Goal: Check status: Check status

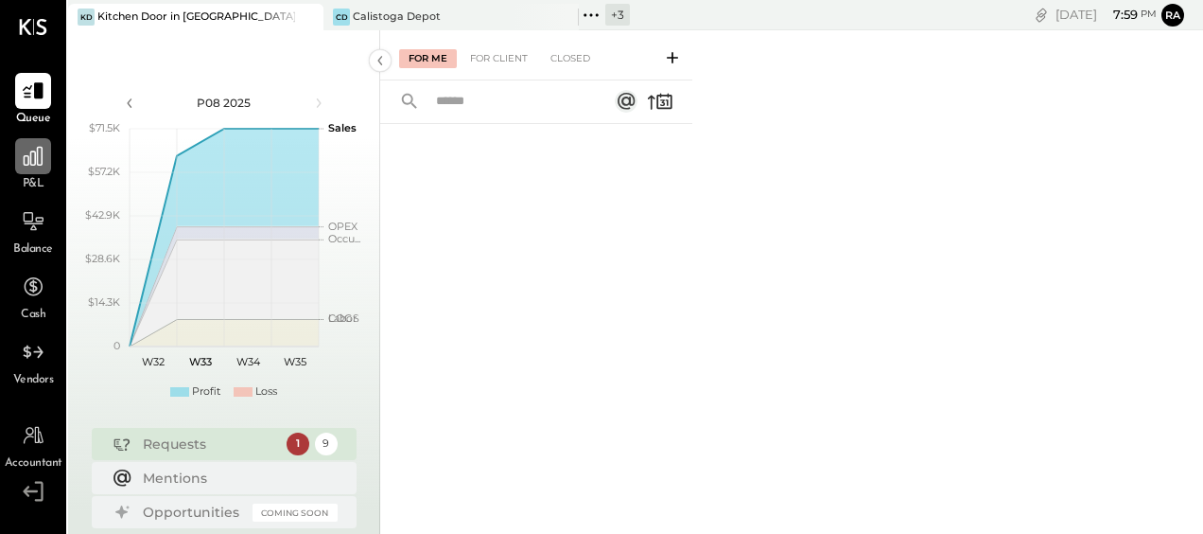
click at [30, 168] on div at bounding box center [33, 156] width 36 height 36
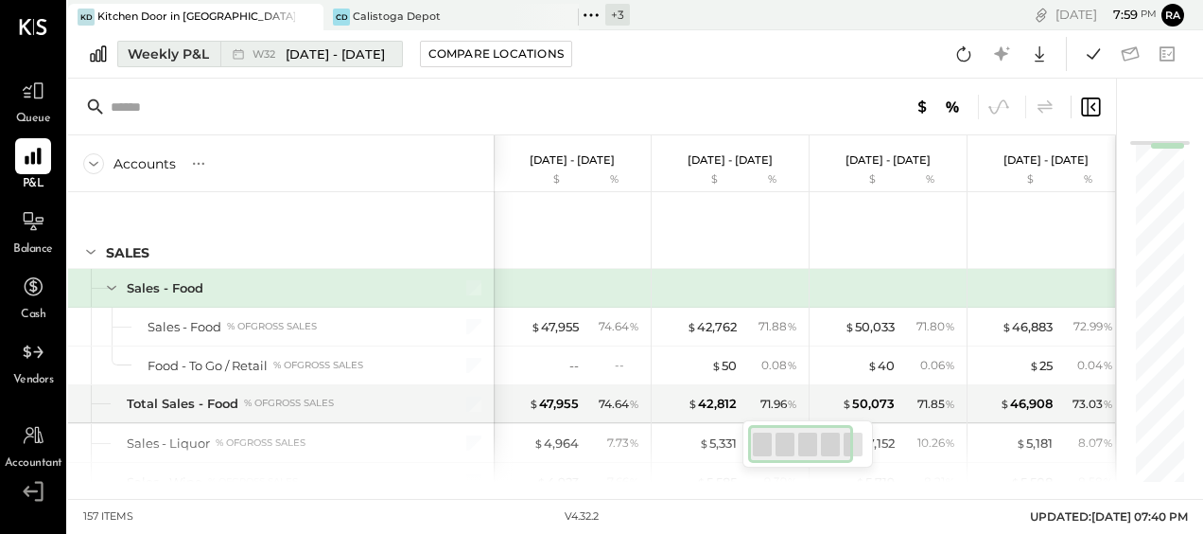
click at [178, 58] on div "Weekly P&L" at bounding box center [168, 53] width 81 height 19
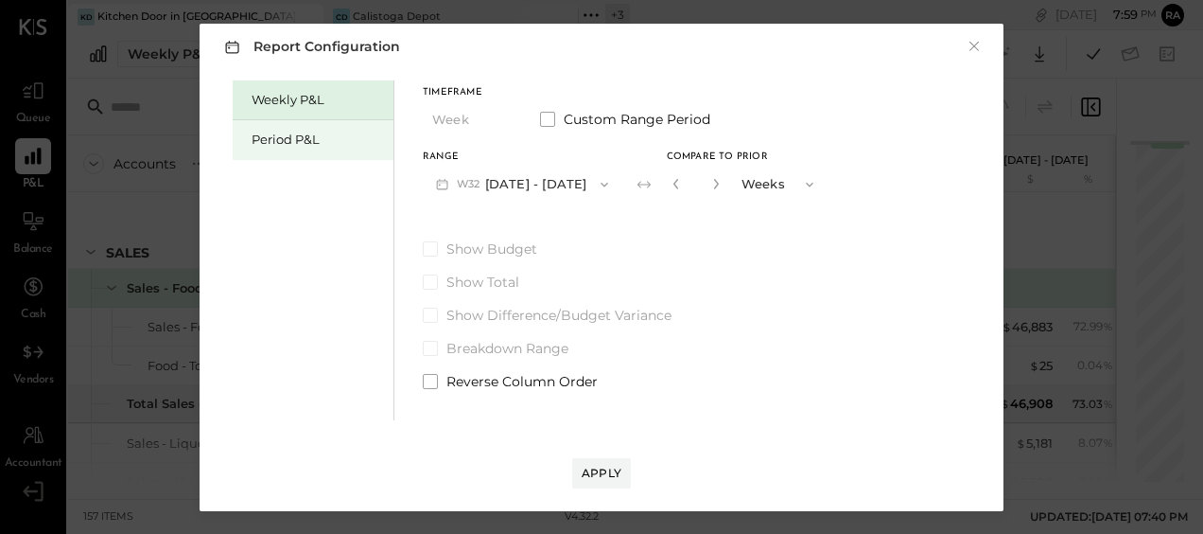
click at [297, 142] on div "Period P&L" at bounding box center [318, 140] width 132 height 18
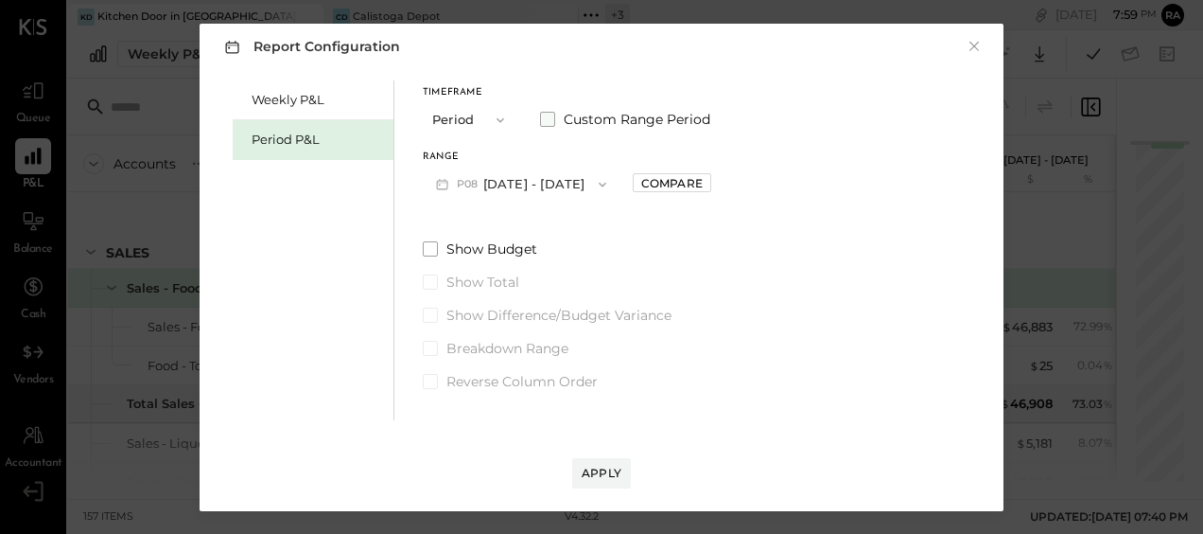
click at [551, 123] on span at bounding box center [547, 119] width 15 height 15
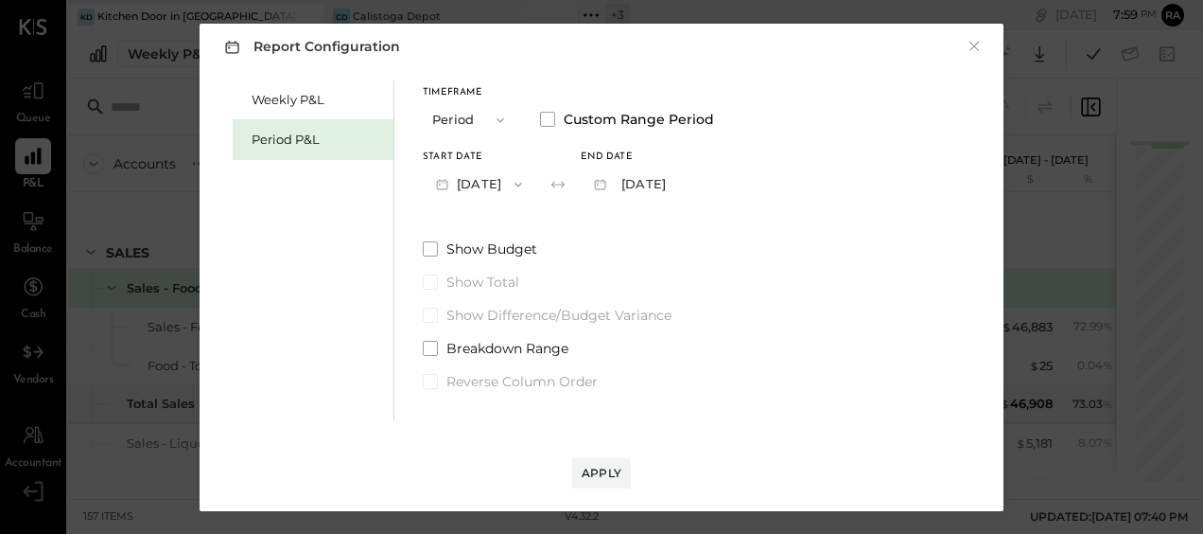
click at [448, 187] on icon "button" at bounding box center [442, 184] width 20 height 20
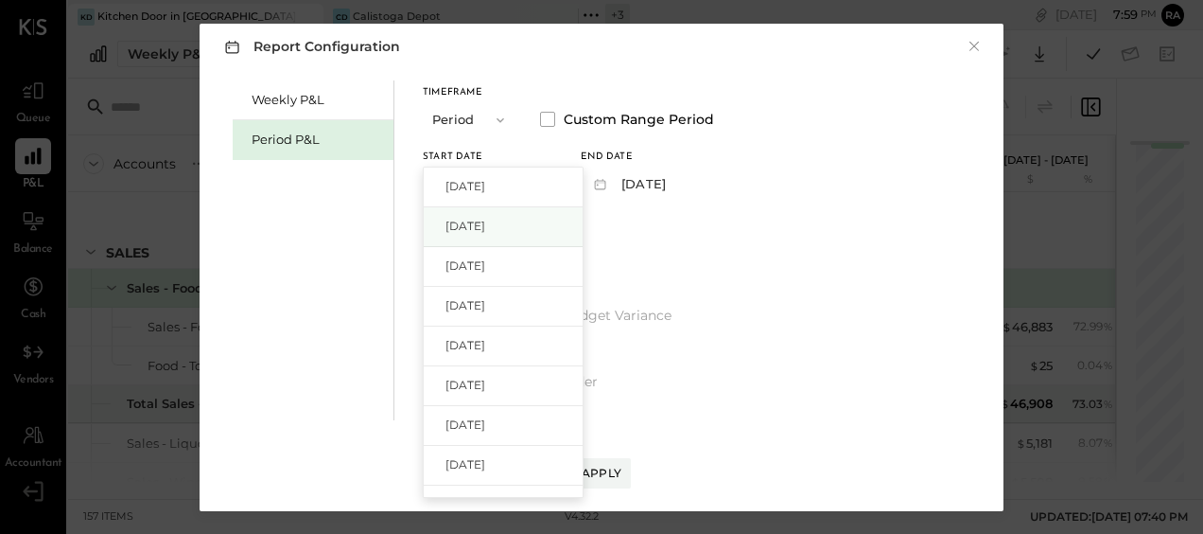
click at [467, 219] on span "Jun 30, 2025" at bounding box center [466, 226] width 40 height 16
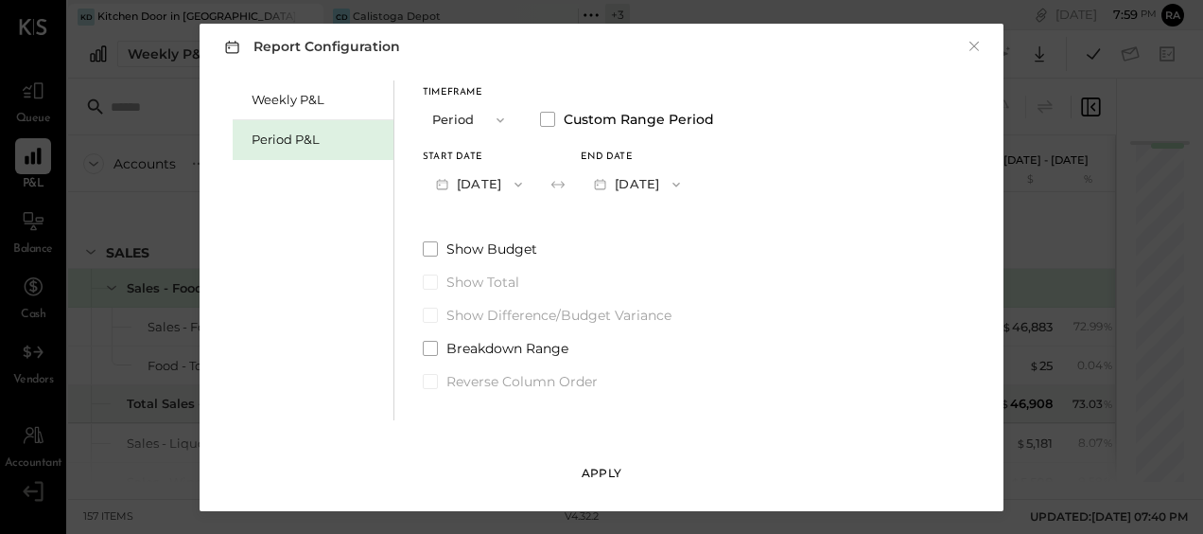
click at [602, 465] on div "Apply" at bounding box center [602, 472] width 40 height 16
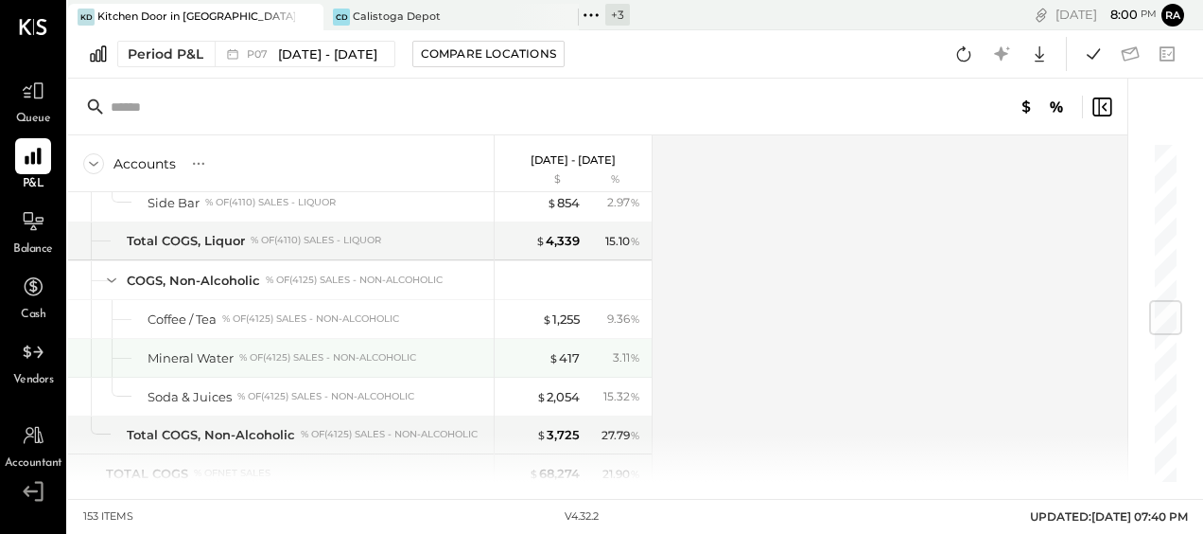
scroll to position [1419, 0]
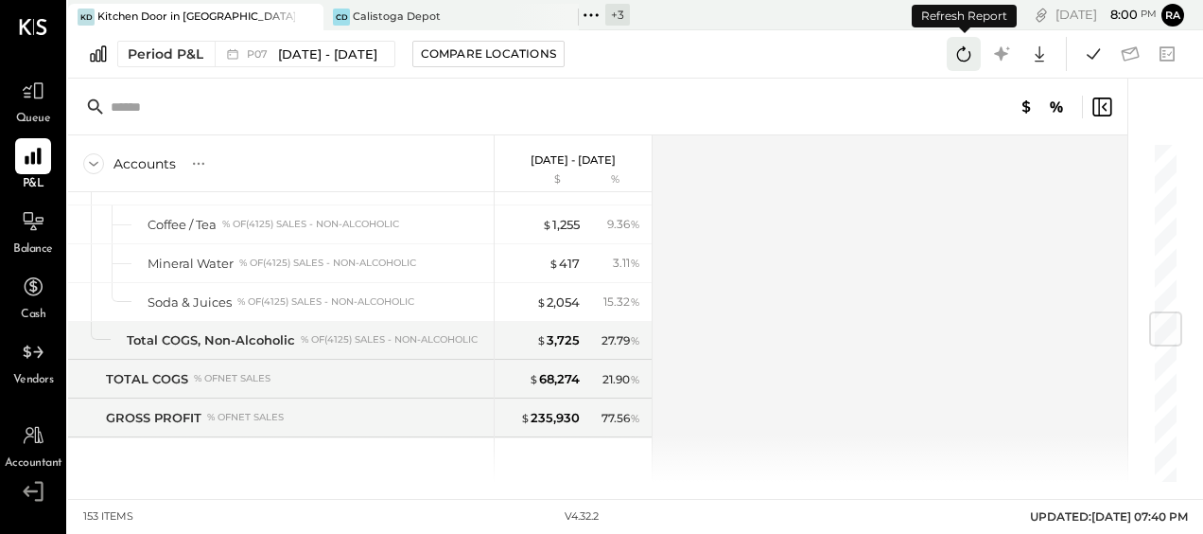
click at [971, 52] on icon at bounding box center [964, 54] width 25 height 25
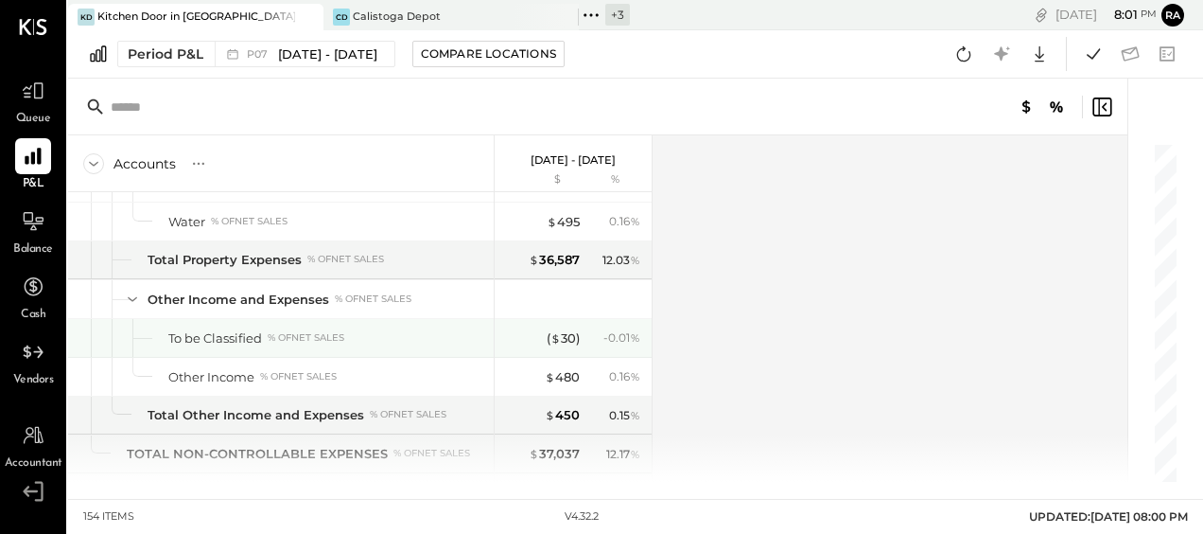
scroll to position [4793, 0]
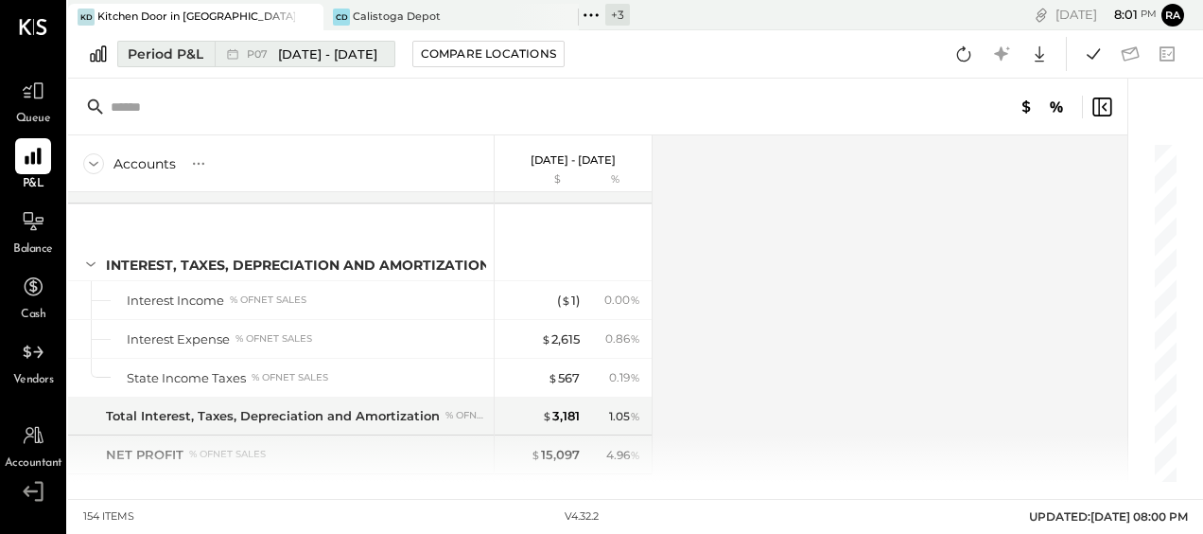
click at [187, 59] on div "Period P&L" at bounding box center [166, 53] width 76 height 19
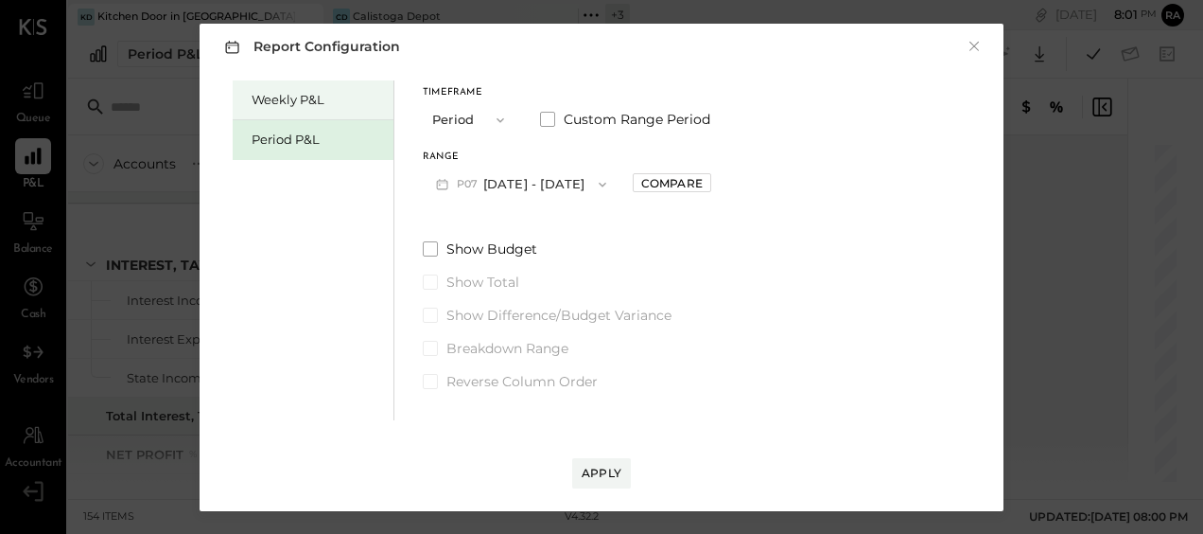
click at [273, 87] on div "Weekly P&L" at bounding box center [313, 100] width 161 height 40
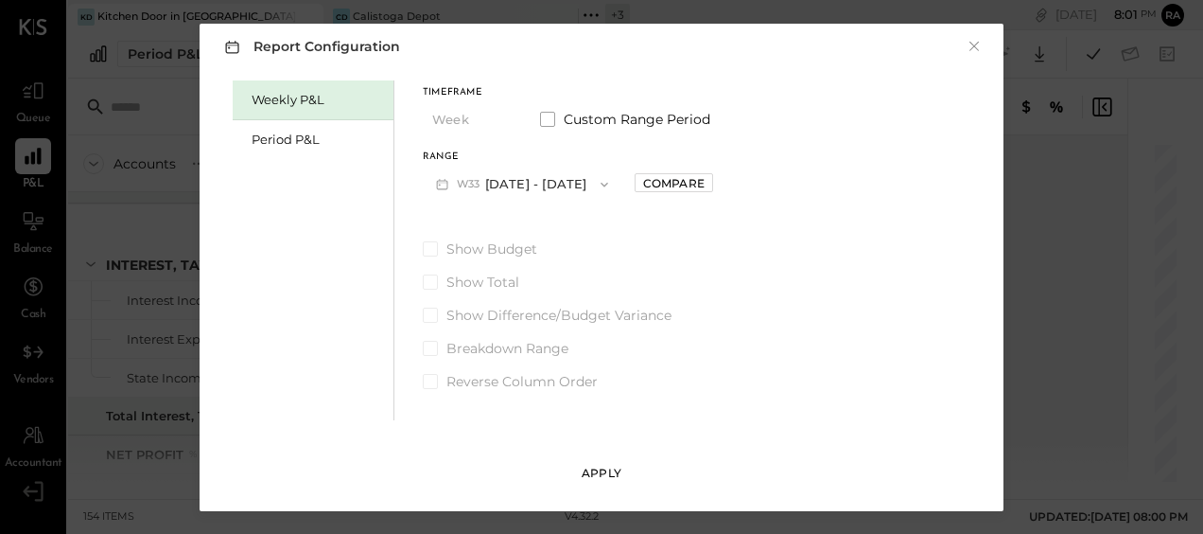
click at [599, 462] on button "Apply" at bounding box center [601, 473] width 59 height 30
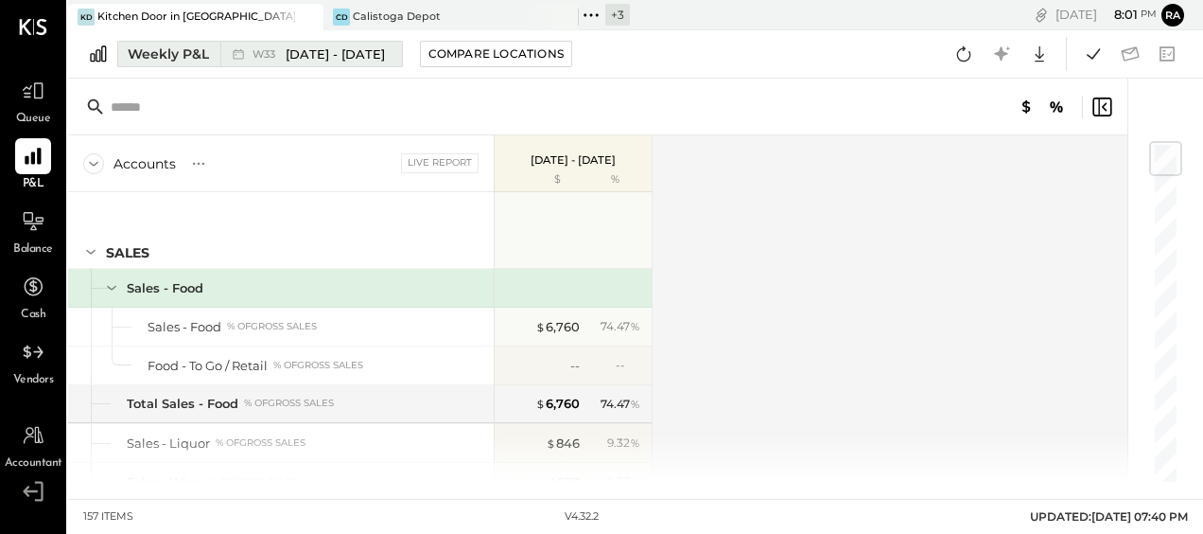
click at [208, 53] on div "Weekly P&L" at bounding box center [168, 53] width 81 height 19
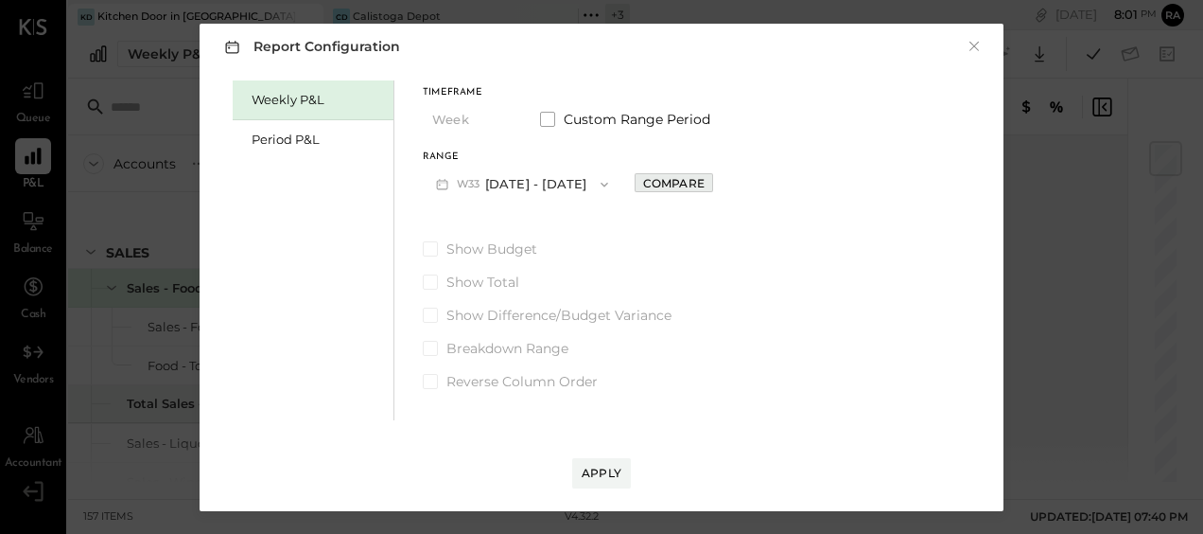
click at [682, 190] on div "Compare" at bounding box center [673, 183] width 61 height 16
click at [718, 185] on icon "button" at bounding box center [715, 183] width 11 height 11
type input "*"
click at [605, 464] on button "Apply" at bounding box center [601, 473] width 59 height 30
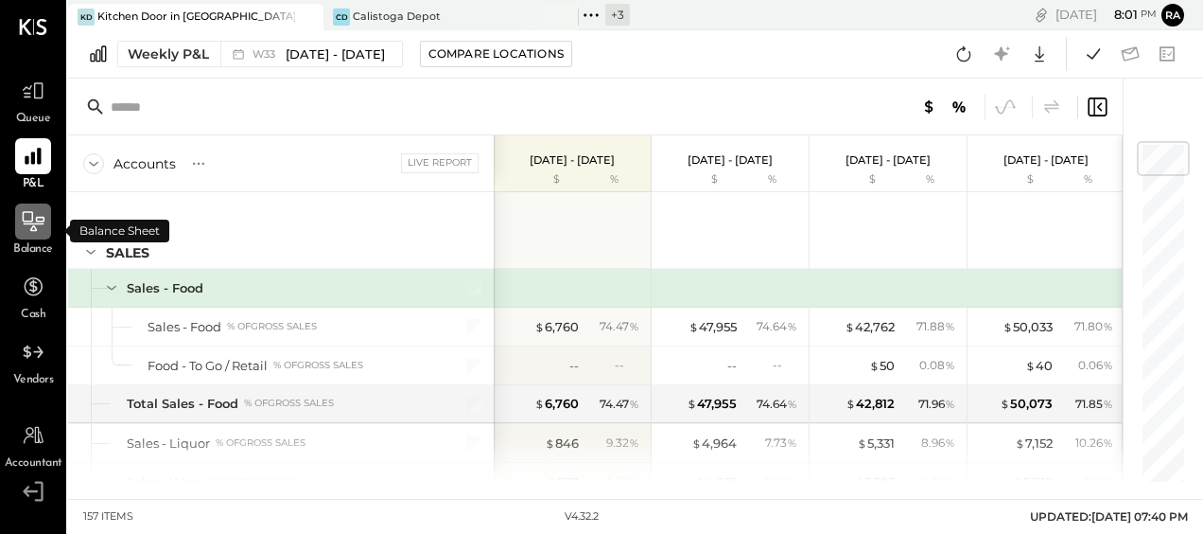
click at [25, 229] on icon at bounding box center [33, 221] width 25 height 25
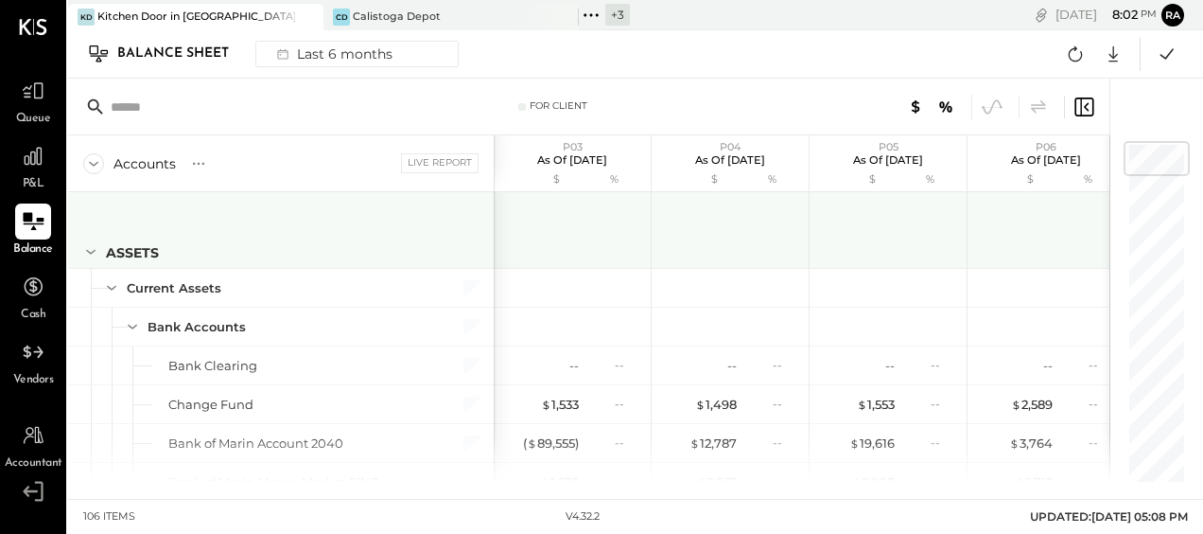
click at [1005, 235] on div at bounding box center [1048, 227] width 142 height 70
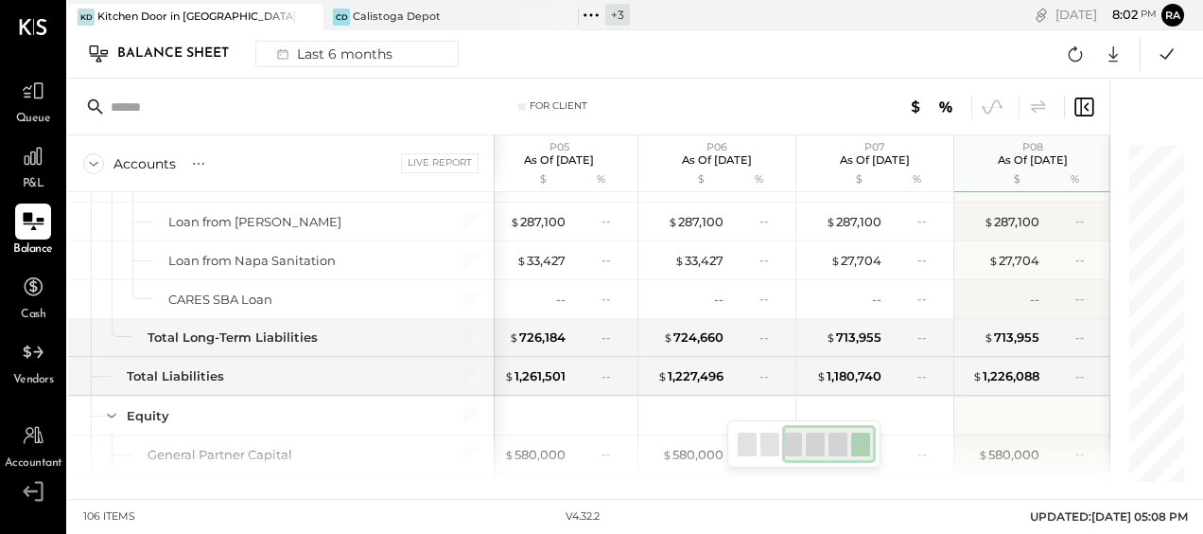
scroll to position [3833, 0]
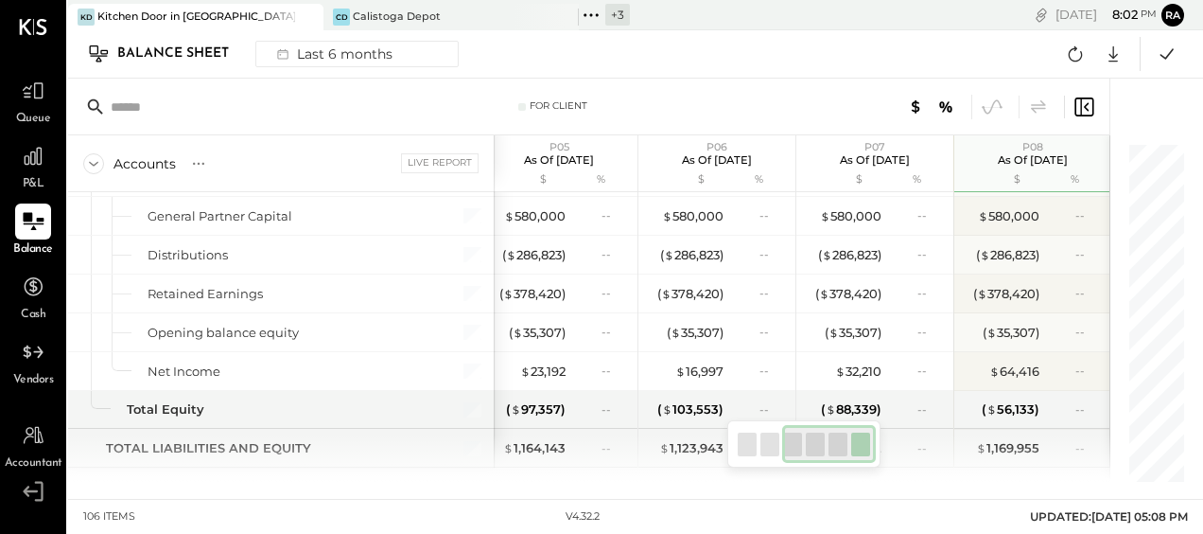
click at [649, 484] on div "KD Kitchen Door in Napa CD Calistoga Depot + 3 Pinned Locations ( 2 ) Kitchen D…" at bounding box center [635, 249] width 1135 height 499
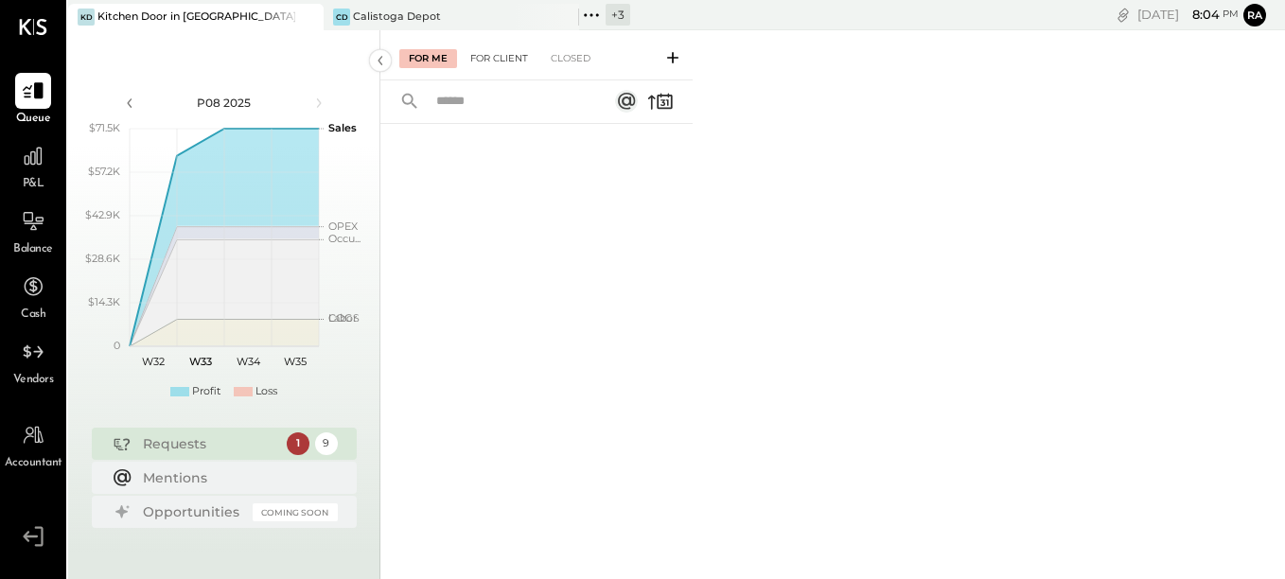
click at [527, 61] on div "For Client" at bounding box center [499, 58] width 77 height 19
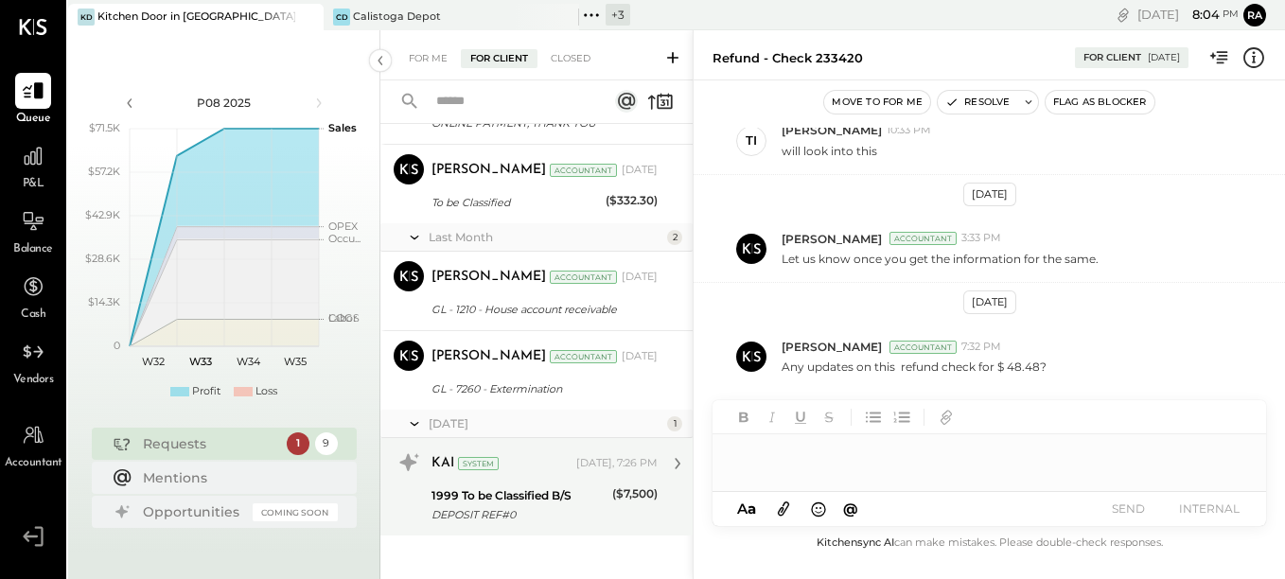
scroll to position [625, 0]
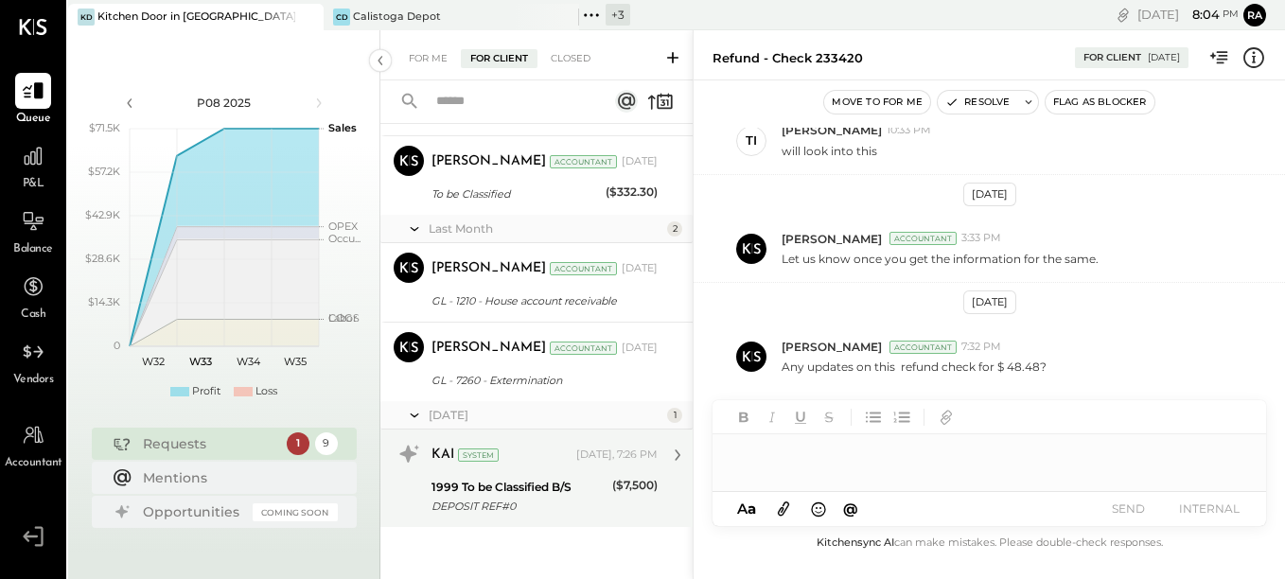
click at [548, 511] on div "DEPOSIT REF#0" at bounding box center [518, 506] width 175 height 19
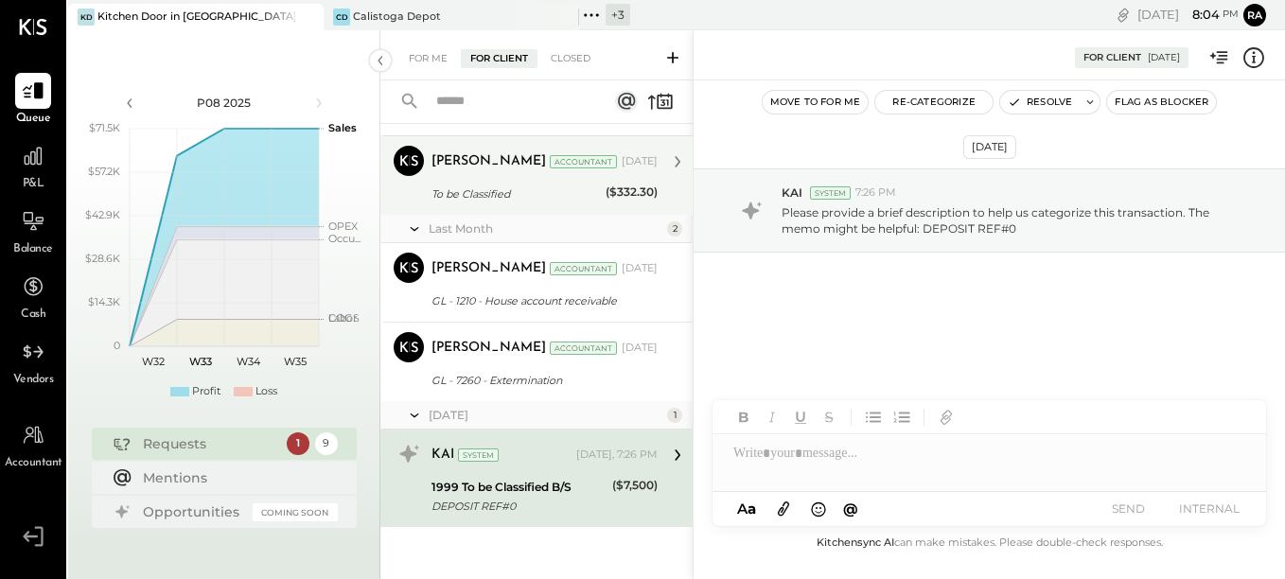
click at [545, 198] on div "To be Classified" at bounding box center [515, 193] width 168 height 19
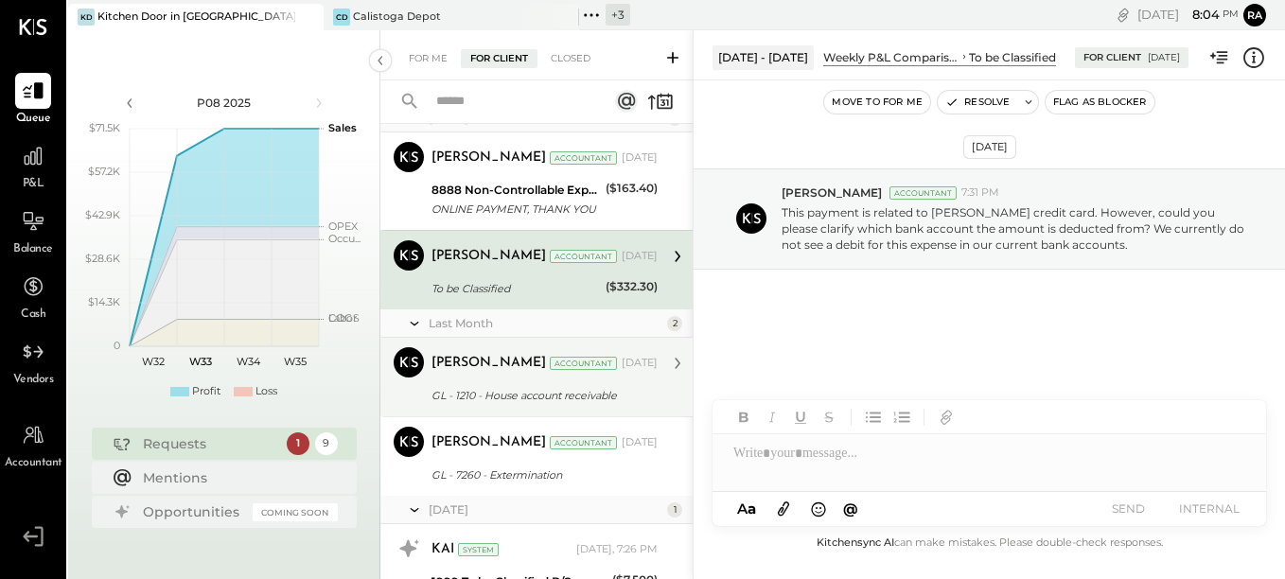
scroll to position [436, 0]
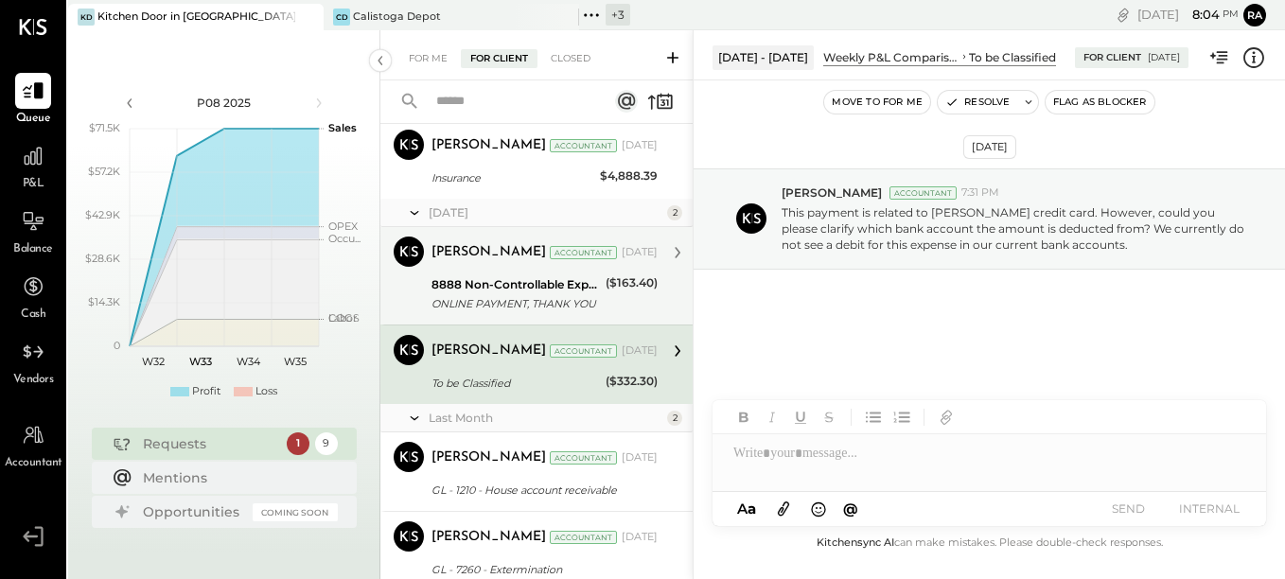
click at [513, 283] on div "8888 Non-Controllable Expenses:Other Income and Expenses:To be Classified" at bounding box center [515, 284] width 168 height 19
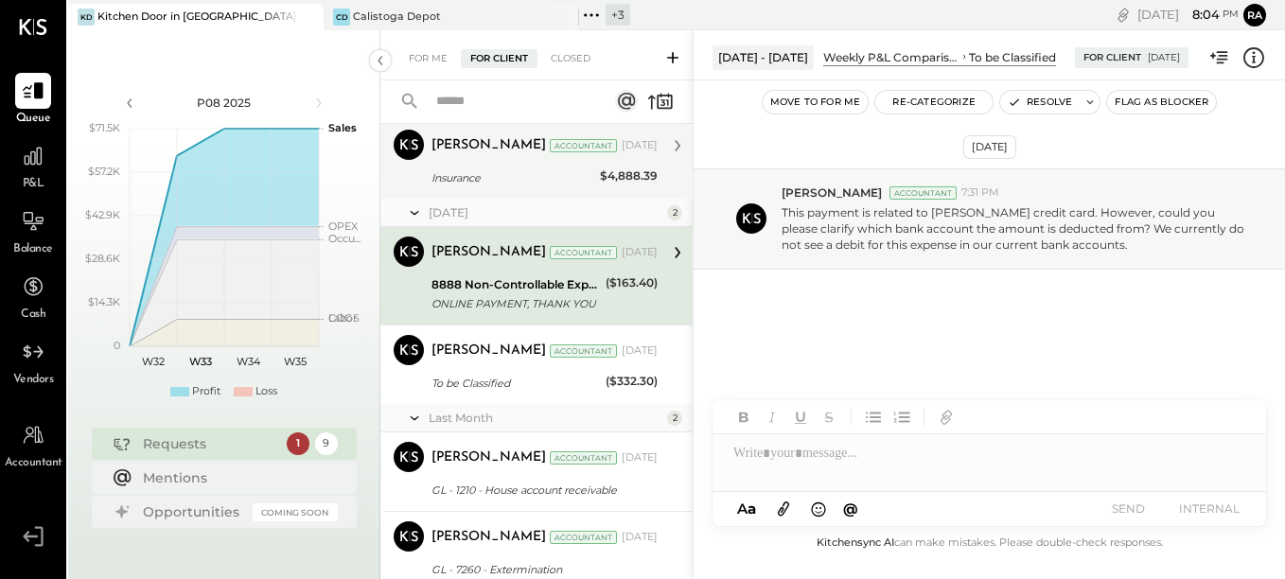
click at [534, 189] on div "Insurance" at bounding box center [512, 177] width 163 height 23
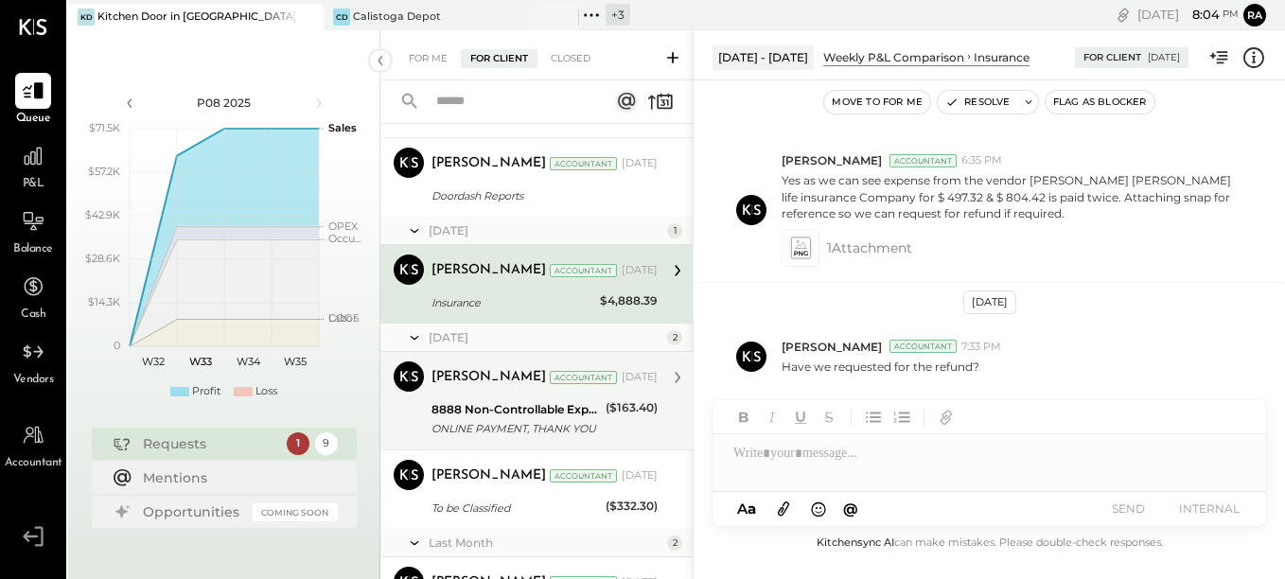
scroll to position [247, 0]
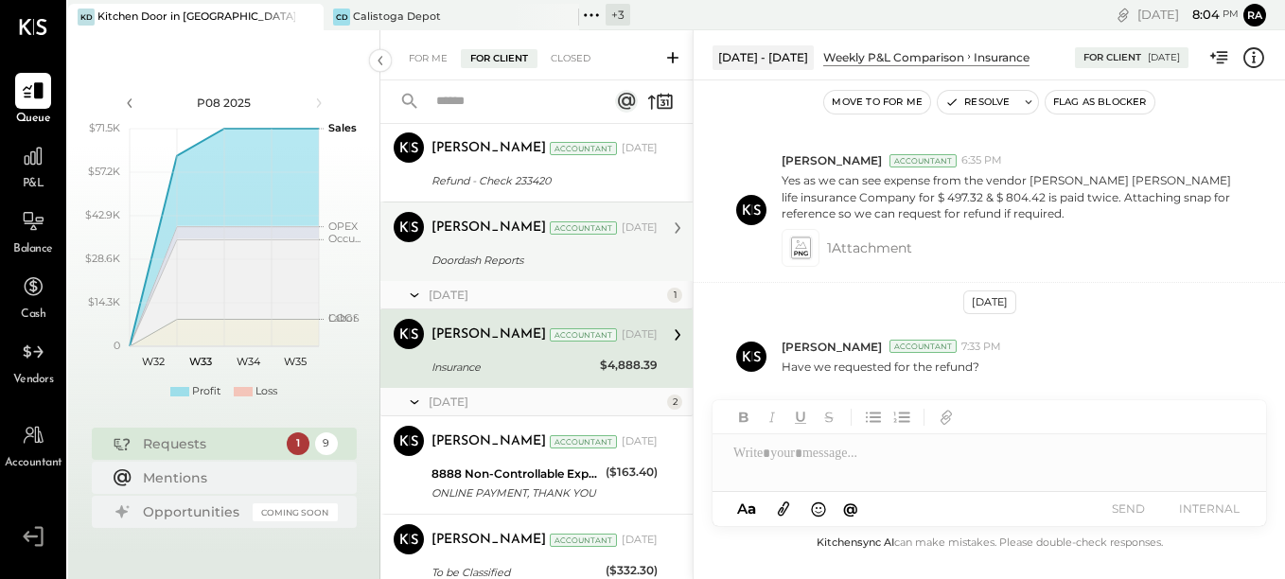
click at [499, 257] on div "Doordash Reports" at bounding box center [541, 260] width 220 height 19
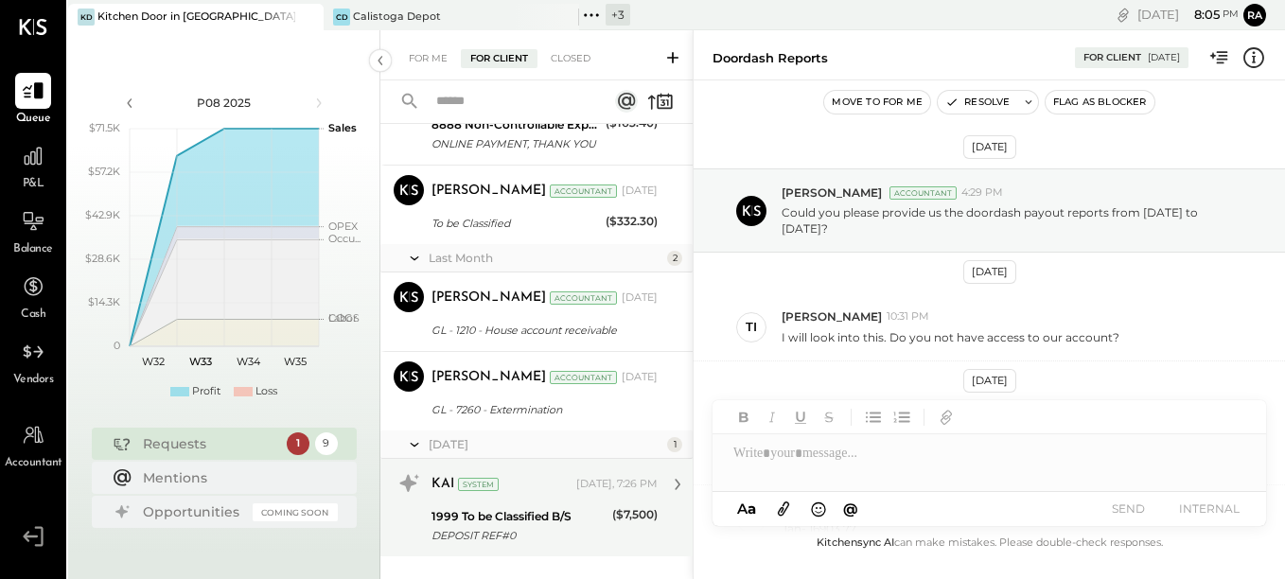
scroll to position [625, 0]
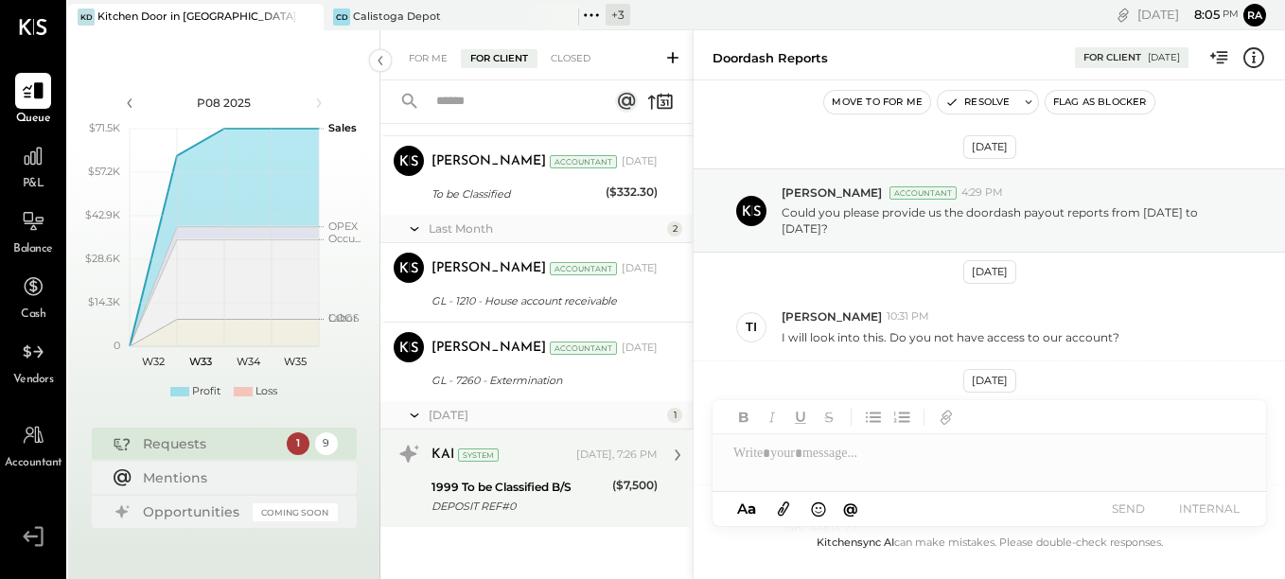
click at [525, 471] on div "KAI System [DATE], 7:26 PM" at bounding box center [544, 455] width 226 height 32
